Goal: Task Accomplishment & Management: Use online tool/utility

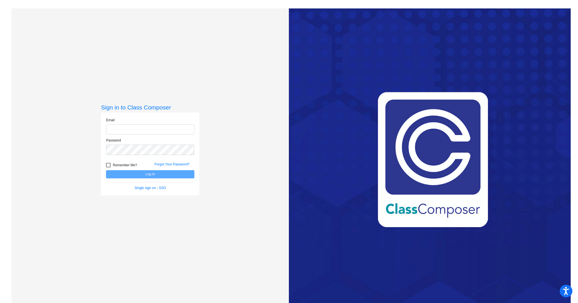
type input "[PERSON_NAME][EMAIL_ADDRESS][DOMAIN_NAME]"
click at [155, 181] on form "Email [PERSON_NAME][EMAIL_ADDRESS][DOMAIN_NAME] Password Remember Me? Forgot Yo…" at bounding box center [150, 153] width 88 height 73
click at [155, 178] on button "Log In" at bounding box center [150, 174] width 88 height 8
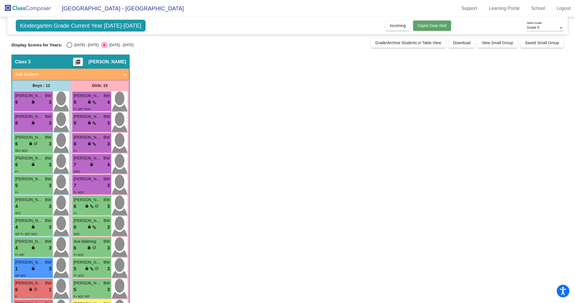
click at [434, 26] on span "Digital Data Wall" at bounding box center [432, 25] width 29 height 4
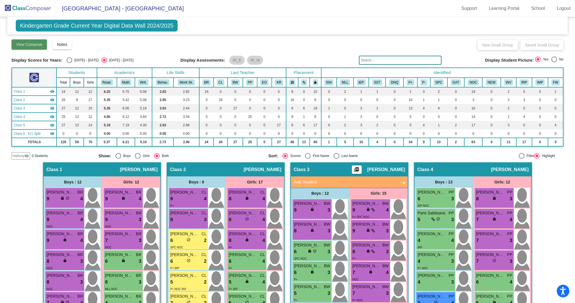
click at [32, 45] on span "View Compose" at bounding box center [29, 44] width 26 height 4
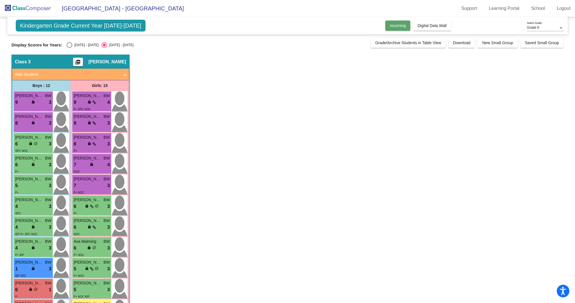
click at [391, 29] on button "Incoming" at bounding box center [397, 26] width 25 height 10
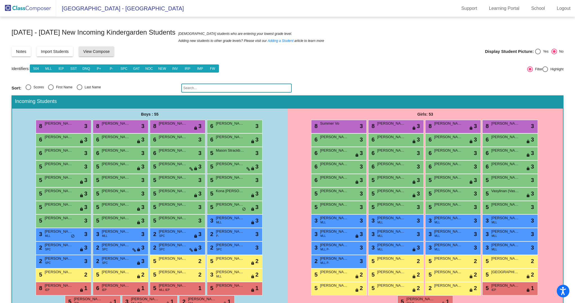
click at [106, 54] on span "View Compose" at bounding box center [96, 51] width 26 height 4
